Goal: Transaction & Acquisition: Obtain resource

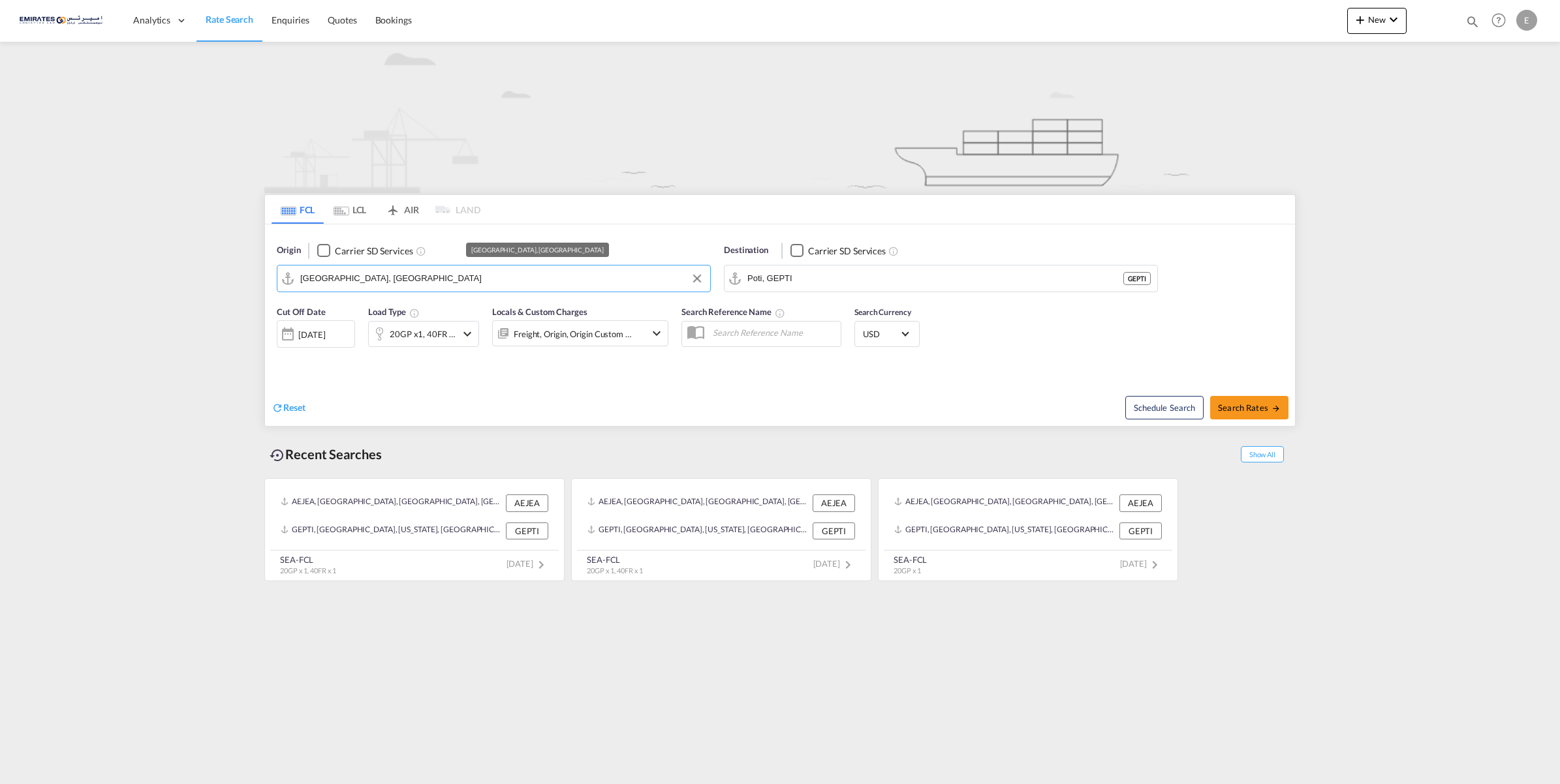
click at [606, 278] on input "[GEOGRAPHIC_DATA], [GEOGRAPHIC_DATA]" at bounding box center [501, 278] width 404 height 19
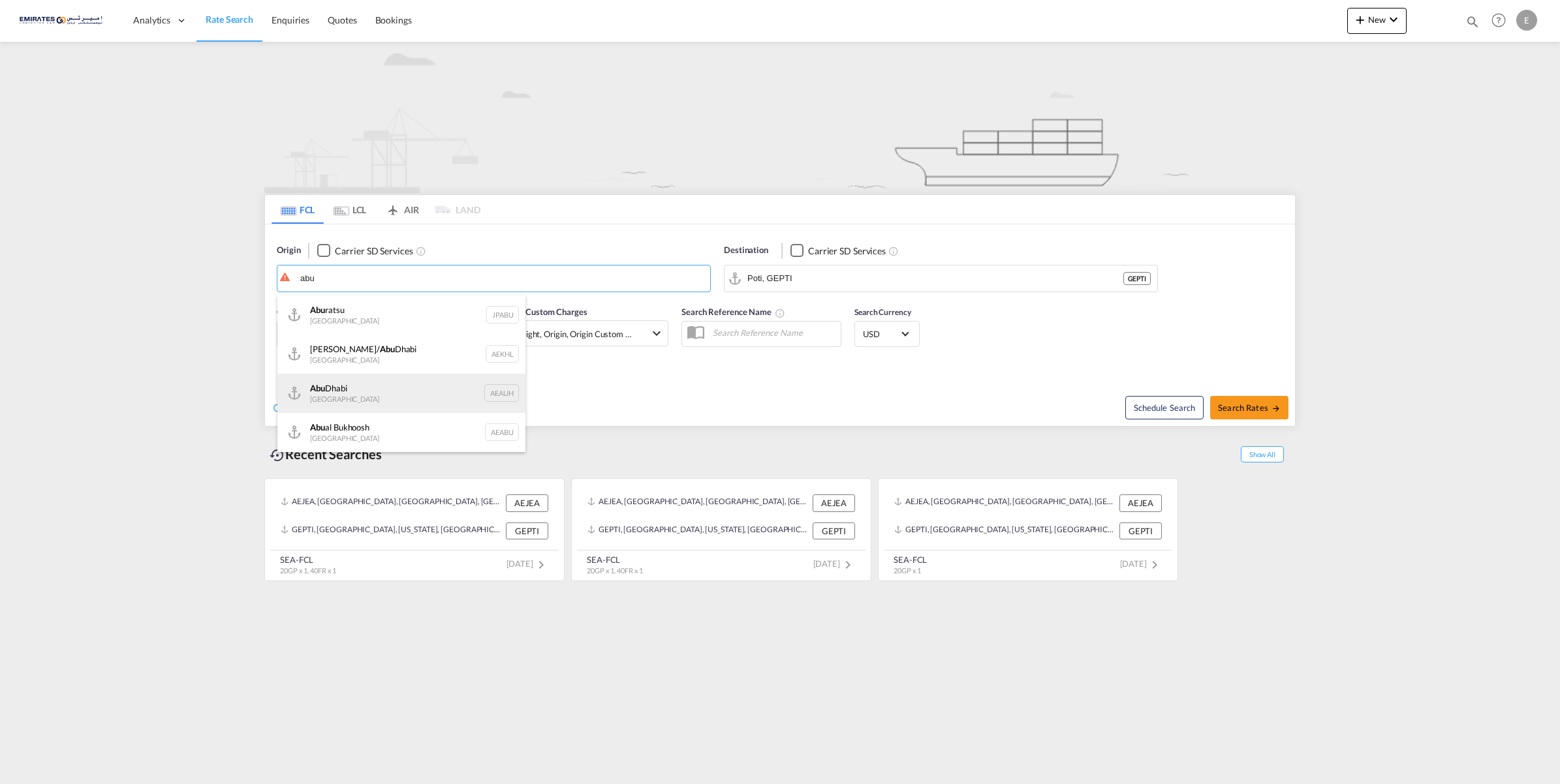
click at [411, 393] on div "[GEOGRAPHIC_DATA] [GEOGRAPHIC_DATA] AEAUH" at bounding box center [401, 393] width 248 height 39
type input "[GEOGRAPHIC_DATA], [GEOGRAPHIC_DATA]"
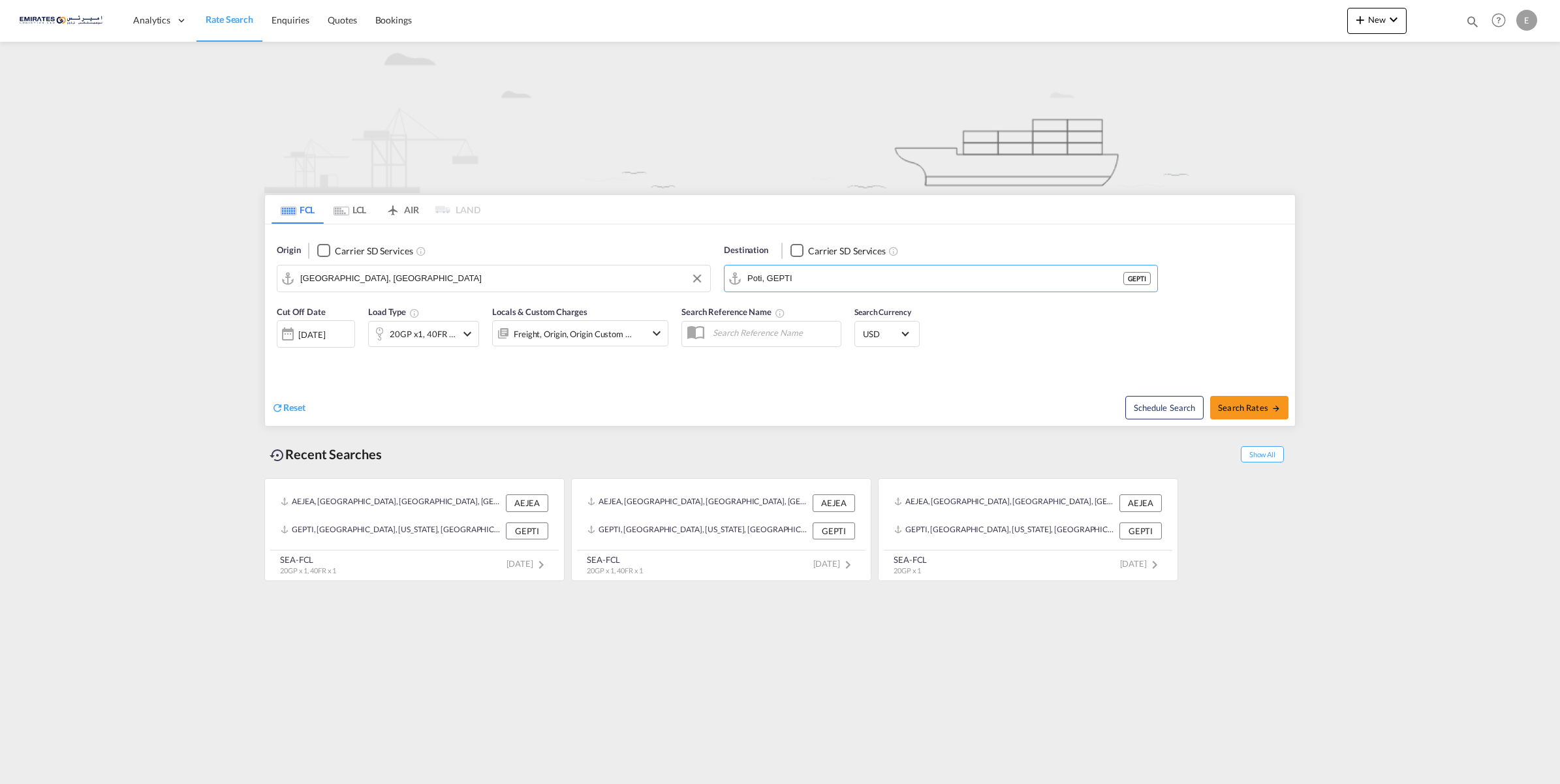
drag, startPoint x: 937, startPoint y: 282, endPoint x: 520, endPoint y: 228, distance: 420.5
click at [520, 228] on div "Origin Carrier SD Services [GEOGRAPHIC_DATA], AEAUH Destination Carrier SD Serv…" at bounding box center [780, 262] width 1030 height 74
click at [823, 266] on div "Destination Carrier SD Services Poti, GEPTI GEPTI" at bounding box center [941, 268] width 434 height 48
click at [824, 279] on input "Poti, GEPTI" at bounding box center [948, 278] width 404 height 19
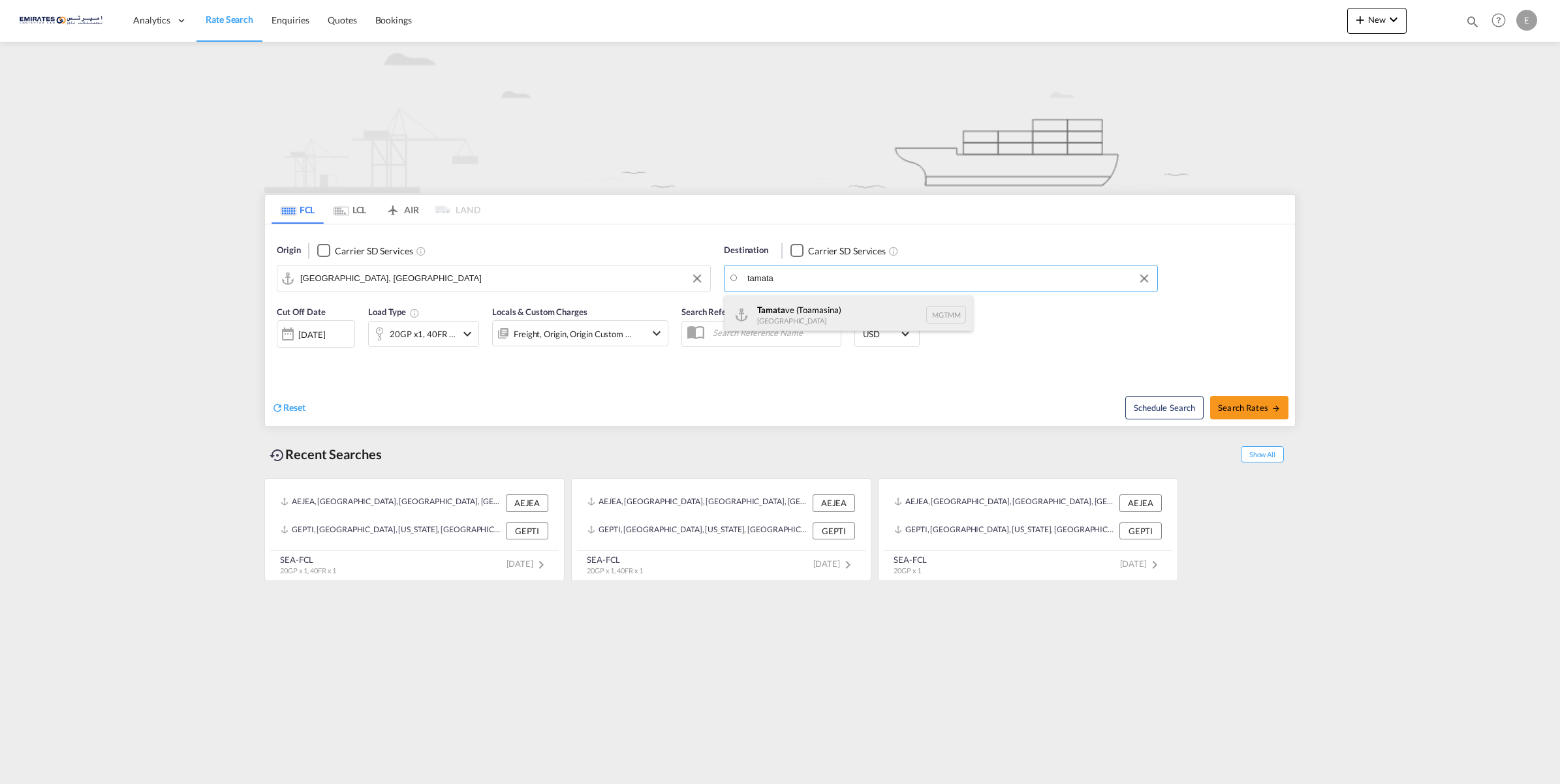
click at [886, 315] on div "Tamata ve (Toamasina) [GEOGRAPHIC_DATA] MGTMM" at bounding box center [847, 315] width 248 height 39
type input "Tamatave (Toamasina), MGTMM"
click at [1247, 409] on span "Search Rates" at bounding box center [1249, 407] width 63 height 10
type input "AEAUH to MGTMM / [DATE]"
